Goal: Information Seeking & Learning: Learn about a topic

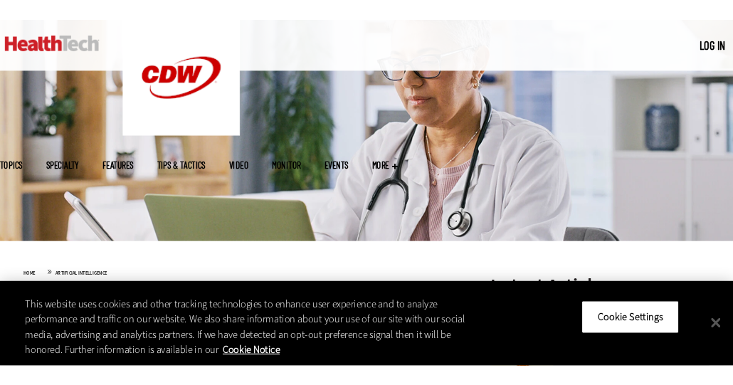
scroll to position [284, 0]
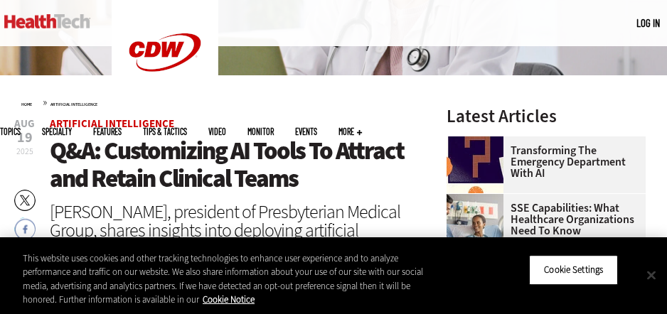
click at [654, 275] on button "Close" at bounding box center [651, 275] width 31 height 31
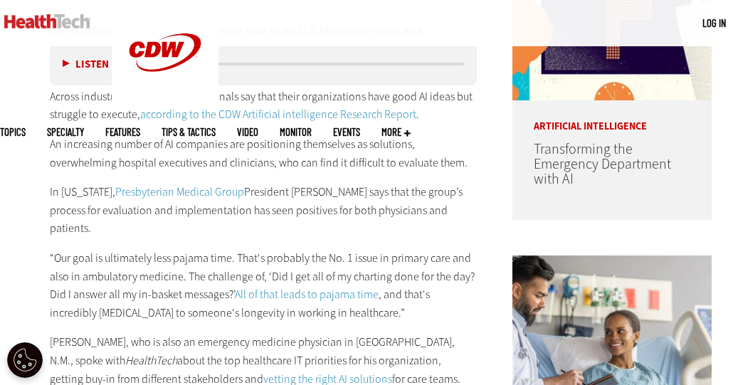
scroll to position [853, 0]
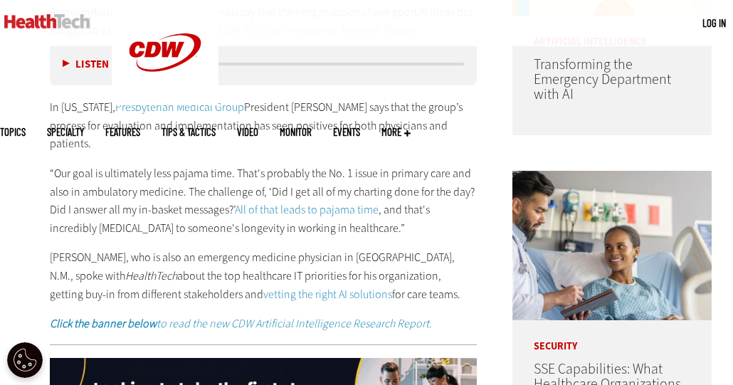
click at [135, 148] on p "In [US_STATE], Presbyterian Medical Group President [PERSON_NAME] says that the…" at bounding box center [263, 125] width 427 height 55
click at [183, 156] on div "Clinician burnout continues to be a major issue in the U.S. healthcare sector, …" at bounding box center [263, 135] width 427 height 396
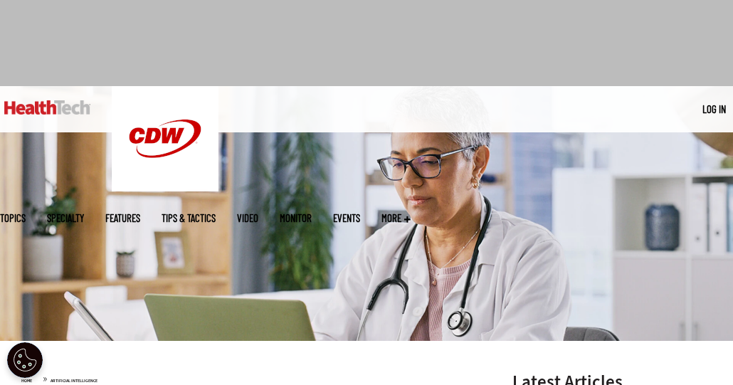
scroll to position [0, 0]
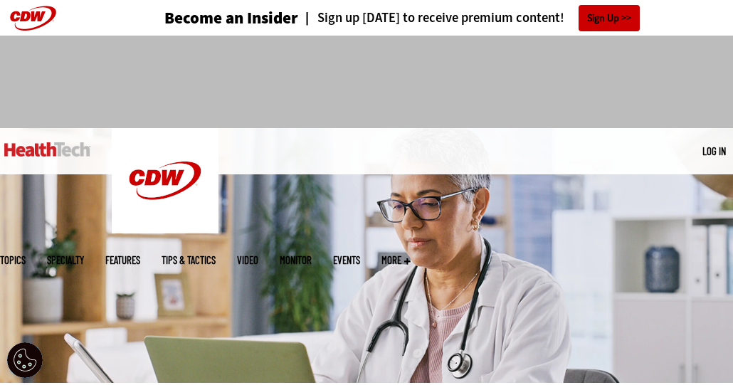
drag, startPoint x: 706, startPoint y: 41, endPoint x: 161, endPoint y: 233, distance: 577.6
click at [161, 233] on img at bounding box center [366, 255] width 733 height 255
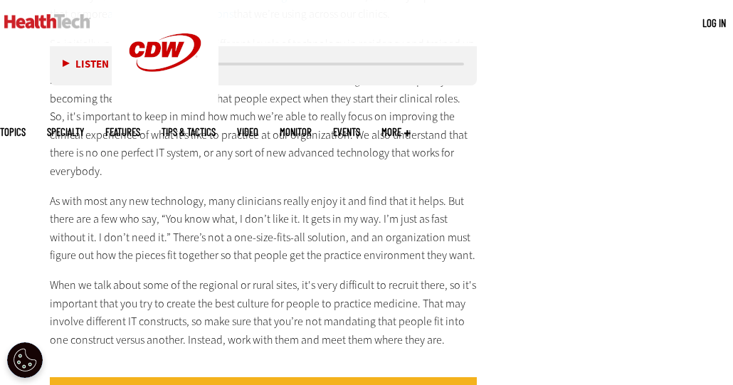
scroll to position [2134, 0]
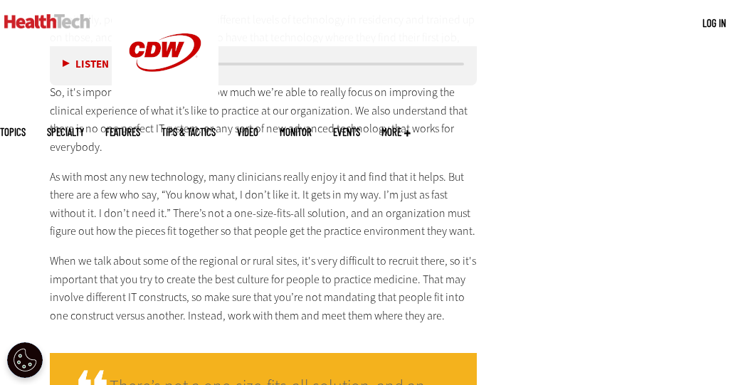
click at [268, 188] on p "As with most any new technology, many clinicians really enjoy it and find that …" at bounding box center [263, 204] width 427 height 73
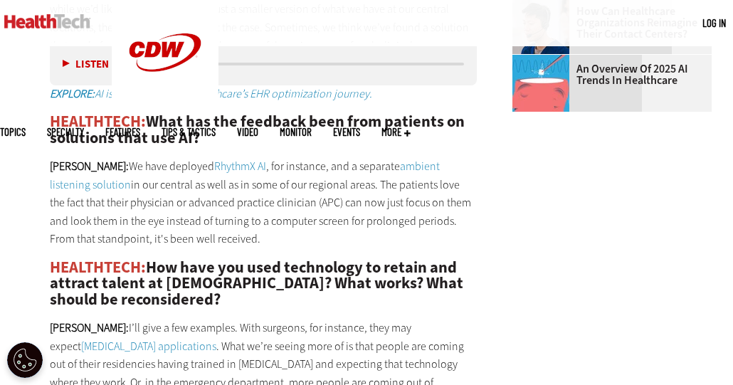
scroll to position [1707, 0]
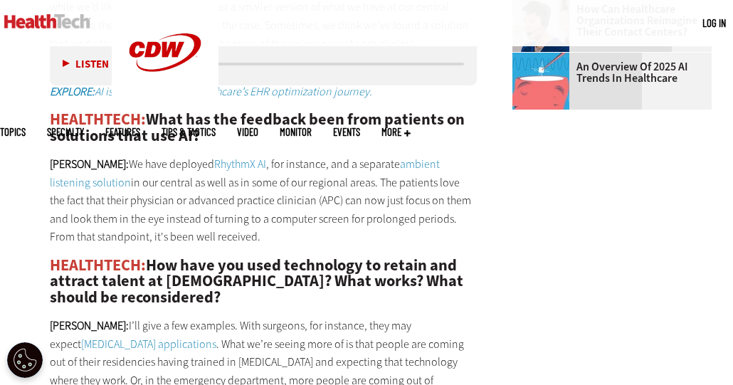
drag, startPoint x: 90, startPoint y: 162, endPoint x: 220, endPoint y: 241, distance: 152.8
click at [220, 241] on p "[PERSON_NAME]: We have deployed RhythmX AI , for instance, and a separate ambie…" at bounding box center [263, 200] width 427 height 91
copy p "We have deployed RhythmX AI , for instance, and a separate ambient listening so…"
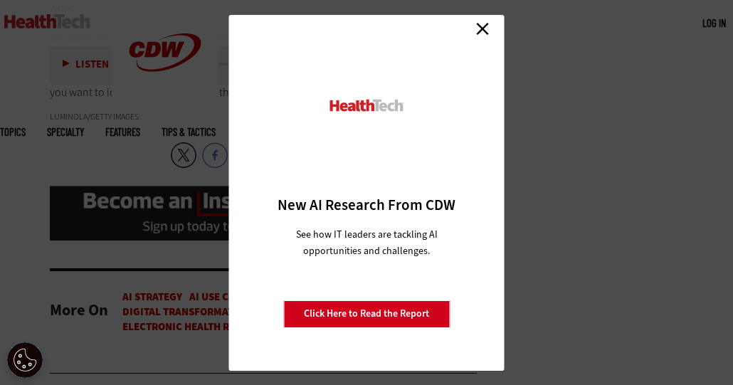
scroll to position [3214, 0]
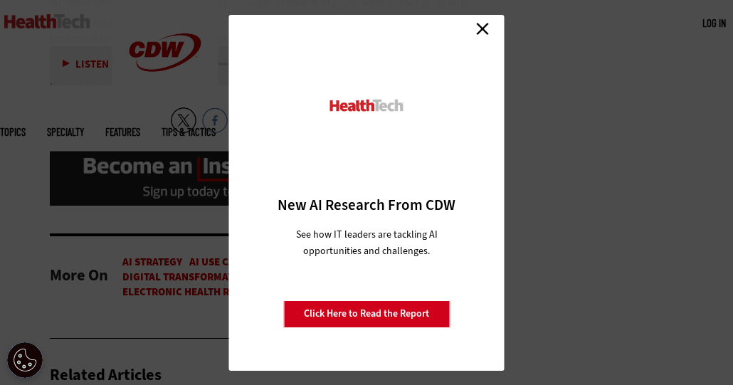
click at [494, 28] on div "Close New AI Research From CDW See how IT leaders are tackling AI opportunities…" at bounding box center [366, 193] width 275 height 356
click at [488, 29] on link "Close" at bounding box center [482, 28] width 21 height 21
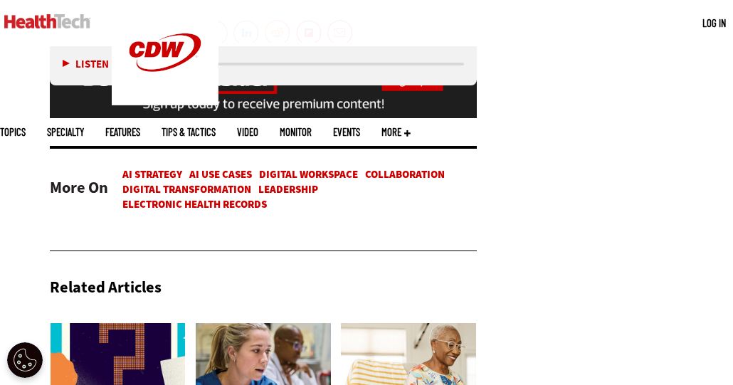
scroll to position [3498, 0]
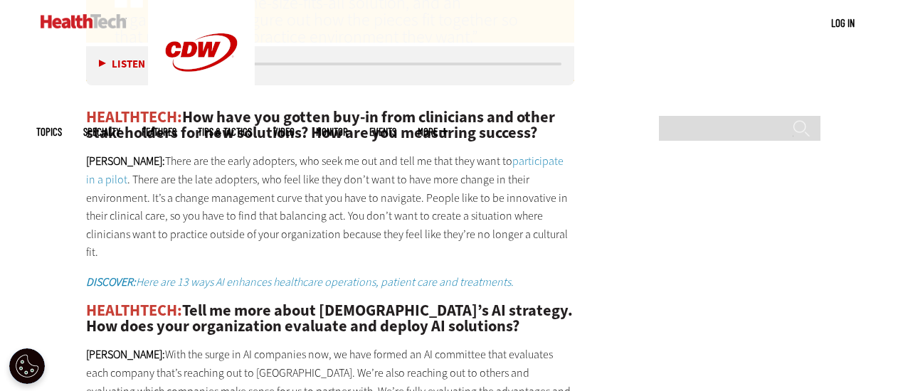
scroll to position [2489, 0]
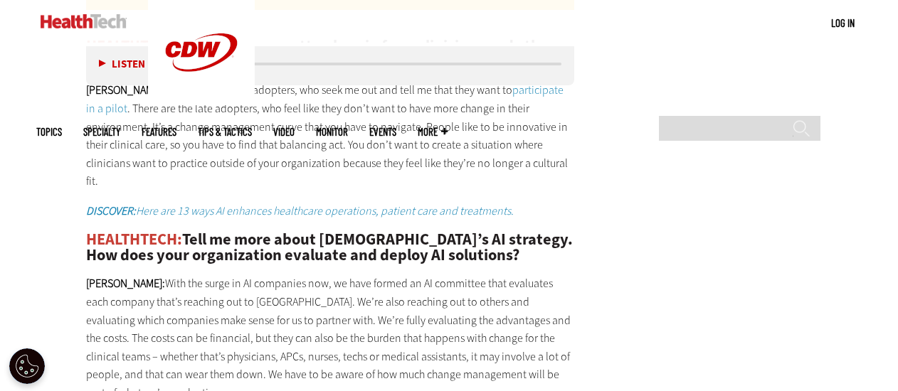
click at [304, 133] on p "SHAFER: There are the early adopters, who seek me out and tell me that they wan…" at bounding box center [330, 136] width 488 height 110
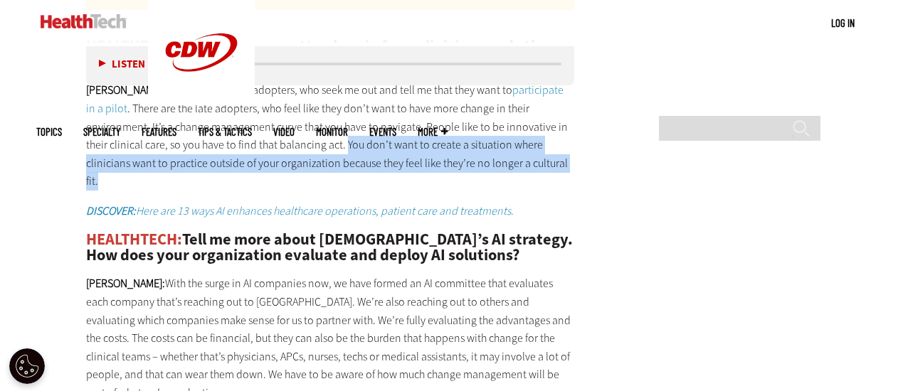
drag, startPoint x: 250, startPoint y: 130, endPoint x: 475, endPoint y: 138, distance: 224.9
click at [475, 138] on p "SHAFER: There are the early adopters, who seek me out and tell me that they wan…" at bounding box center [330, 136] width 488 height 110
copy p "You don’t want to create a situation where clinicians want to practice outside …"
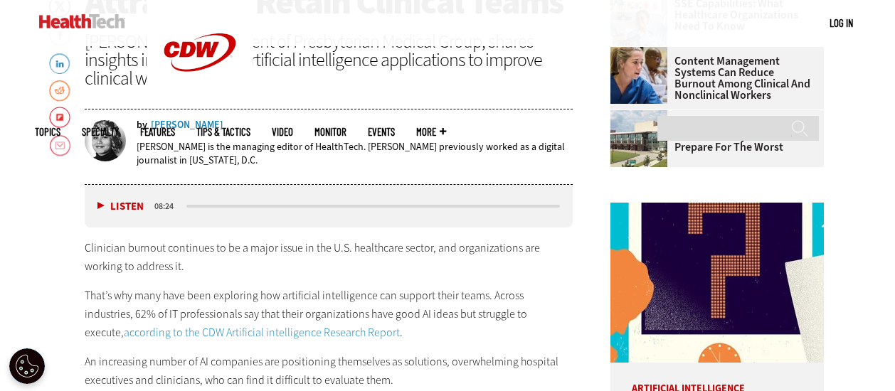
scroll to position [639, 0]
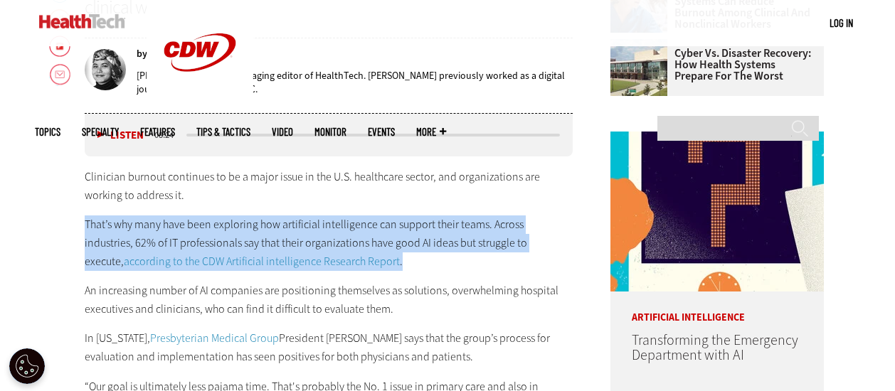
drag, startPoint x: 339, startPoint y: 256, endPoint x: 27, endPoint y: 211, distance: 314.7
copy p "That’s why many have been exploring how artificial intelligence can support the…"
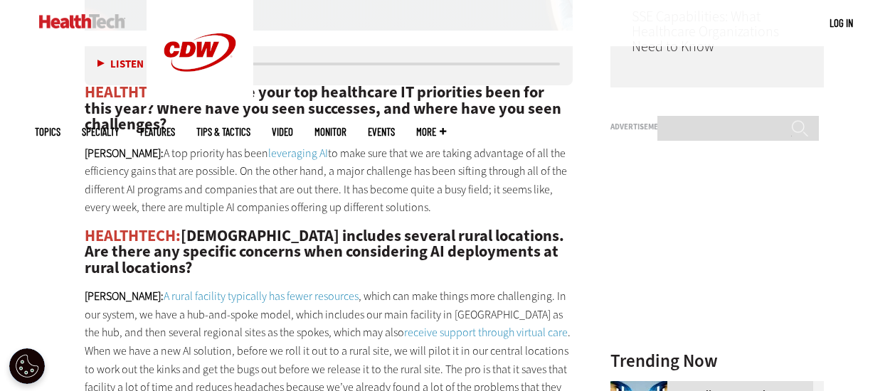
scroll to position [1279, 0]
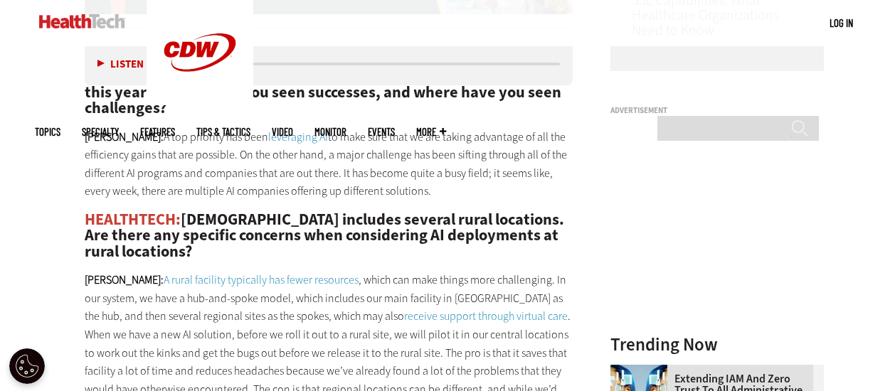
drag, startPoint x: 124, startPoint y: 135, endPoint x: 437, endPoint y: 188, distance: 317.4
click at [437, 188] on p "SHAFER: A top priority has been leveraging AI to make sure that we are taking a…" at bounding box center [329, 164] width 488 height 73
copy p "A top priority has been leveraging AI to make sure that we are taking advantage…"
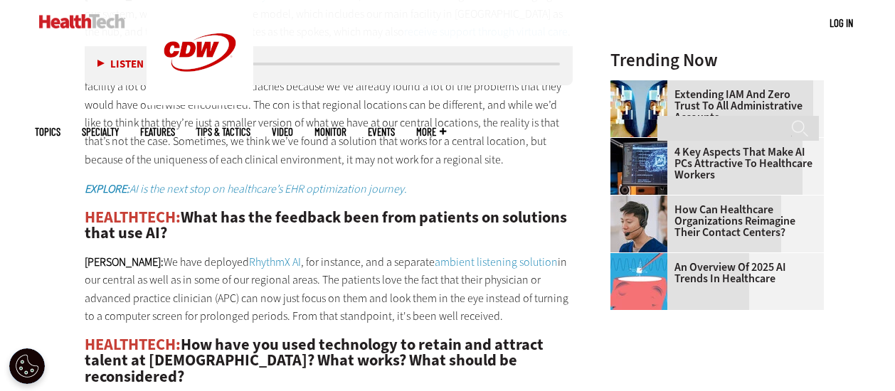
scroll to position [1635, 0]
